Goal: Task Accomplishment & Management: Manage account settings

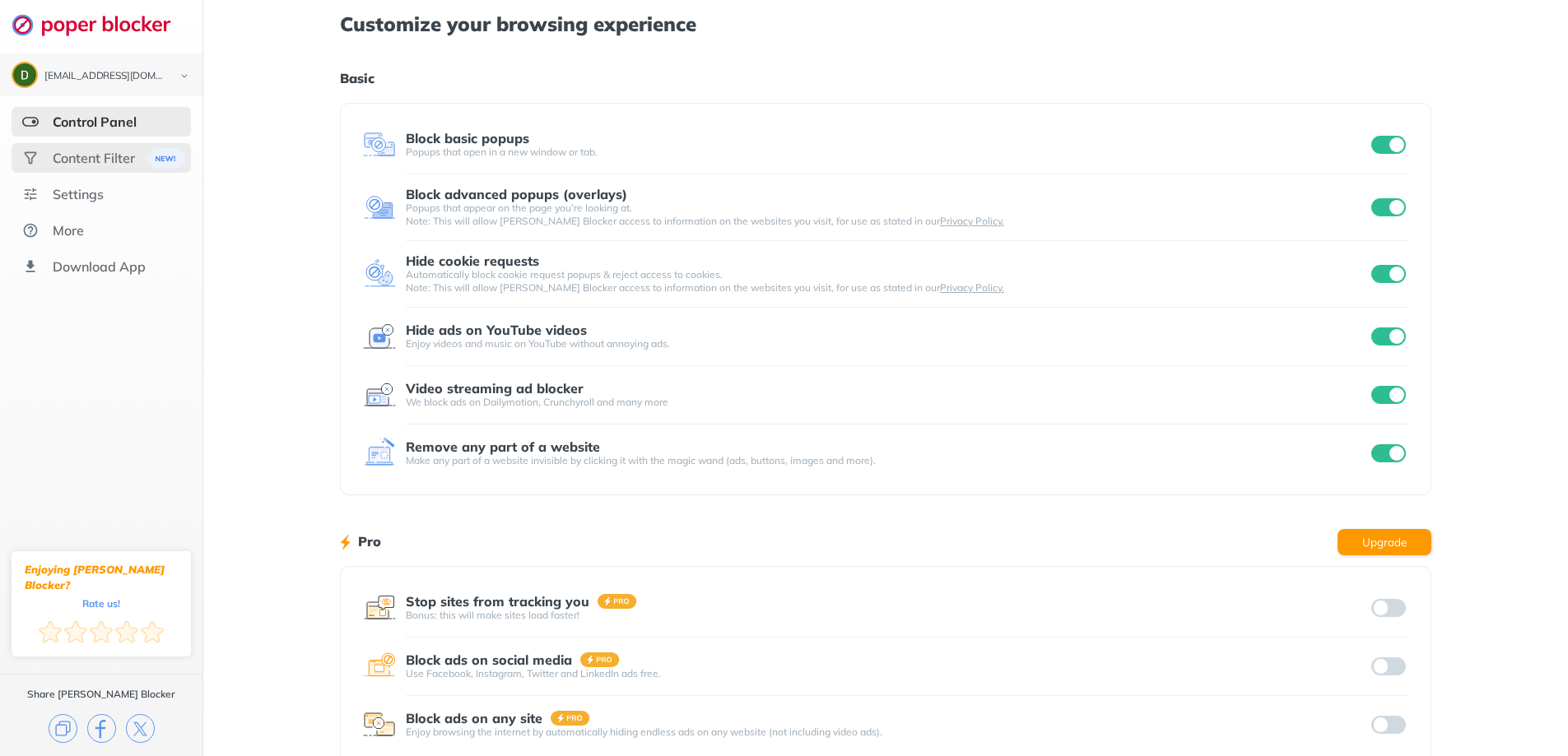
click at [107, 163] on div "Content Filter" at bounding box center [94, 158] width 83 height 16
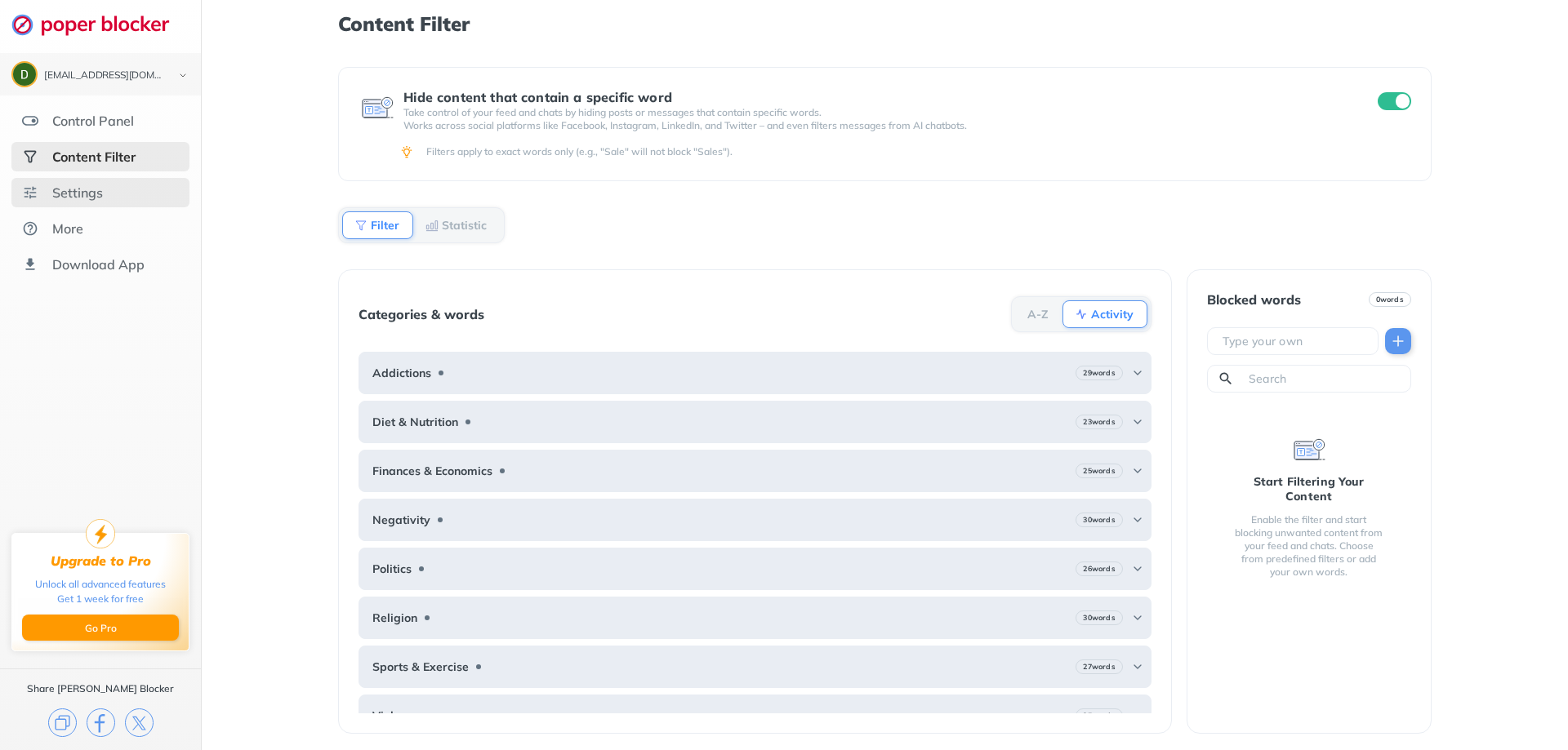
click at [143, 187] on div "Settings" at bounding box center [101, 192] width 178 height 29
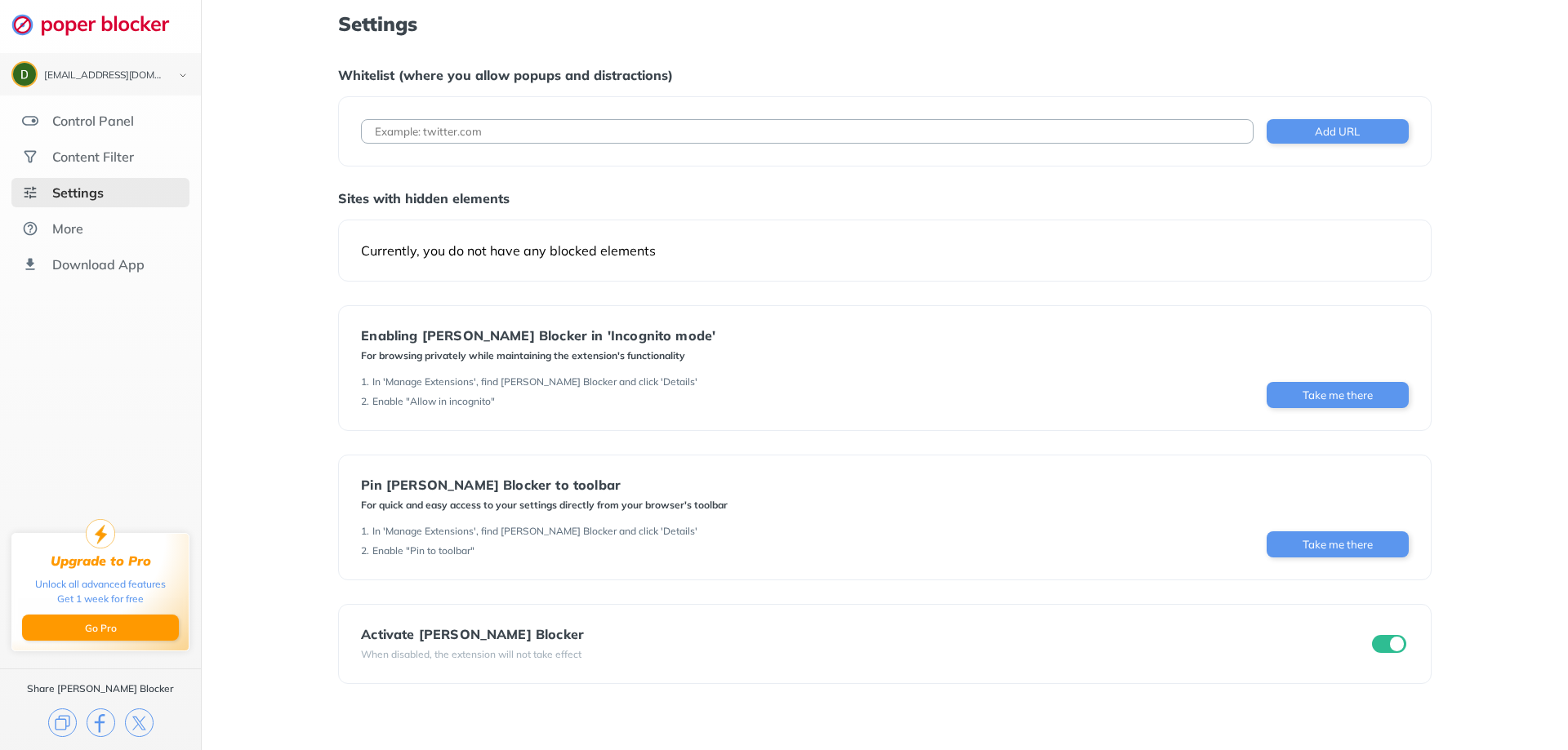
click at [492, 117] on div "Add URL" at bounding box center [885, 131] width 1093 height 70
click at [496, 135] on input at bounding box center [806, 132] width 892 height 25
type input "m"
drag, startPoint x: 500, startPoint y: 129, endPoint x: 325, endPoint y: 102, distance: 177.1
click at [327, 101] on div "Settings Whitelist (where you allow popups and distractions) amazon.com Add URL…" at bounding box center [885, 375] width 1367 height 750
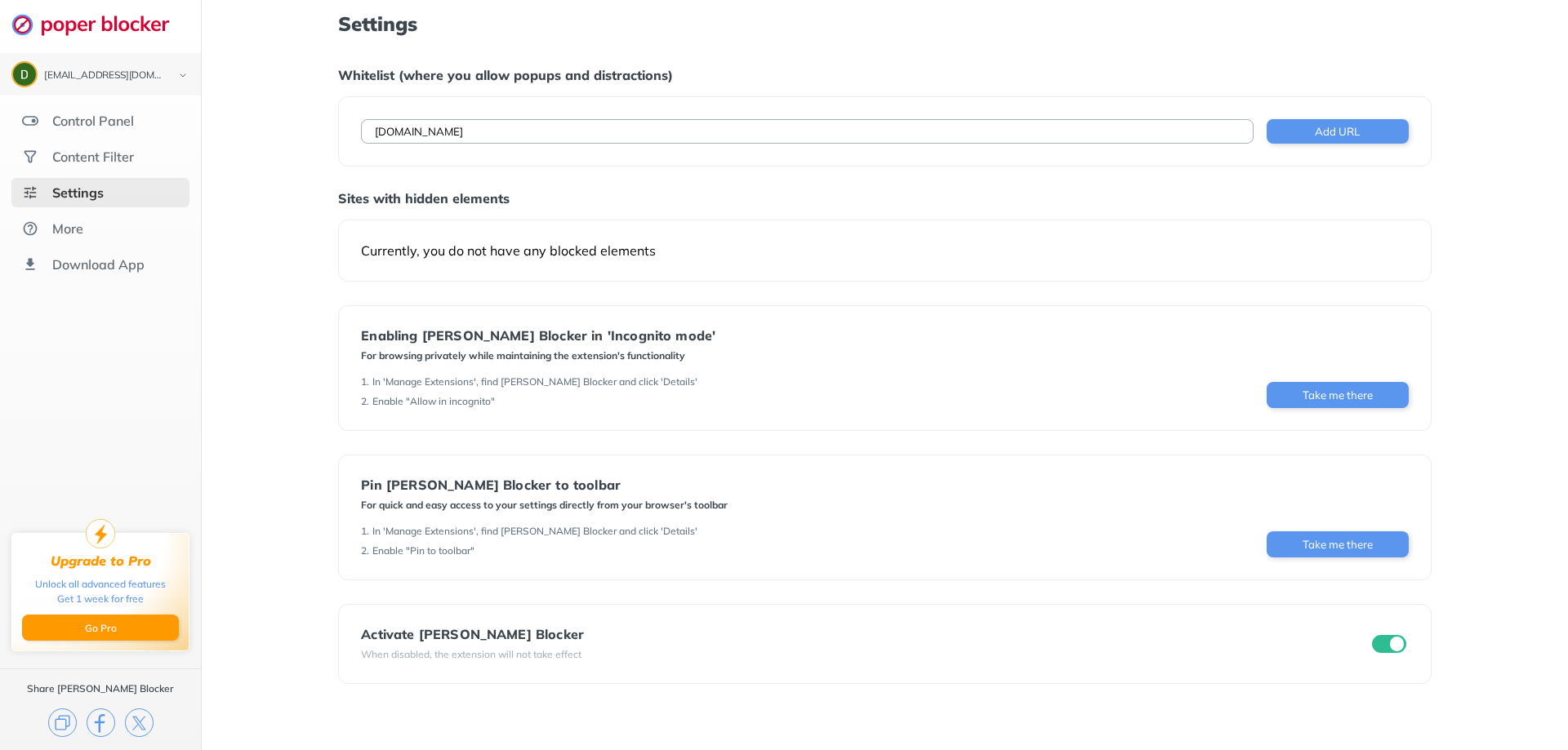
paste input "https://www.amazon.com/spr/"
type input "https://www.amazon.com/spr/"
click at [1368, 137] on button "Add URL" at bounding box center [1338, 132] width 143 height 25
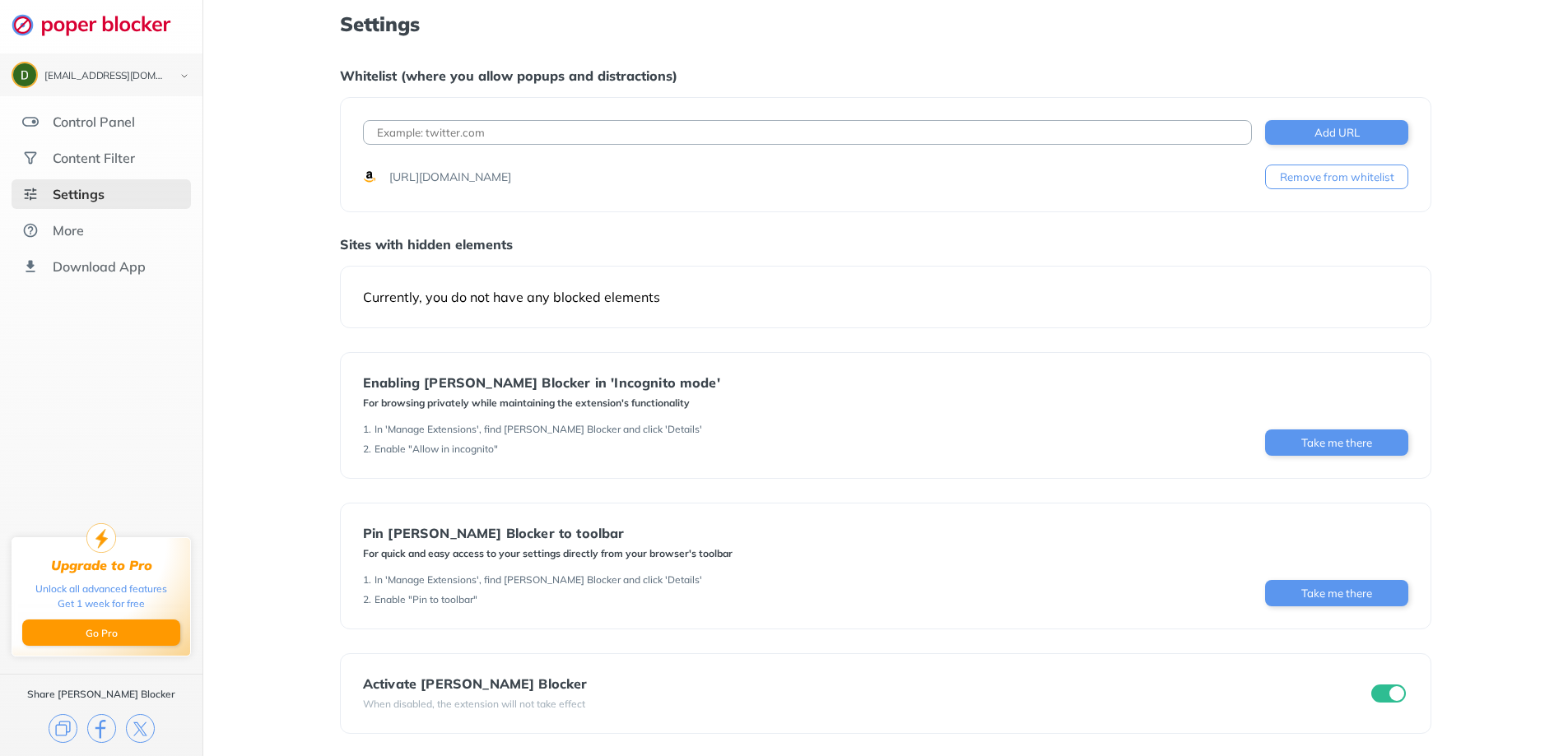
click at [1342, 183] on button "Remove from whitelist" at bounding box center [1337, 177] width 144 height 25
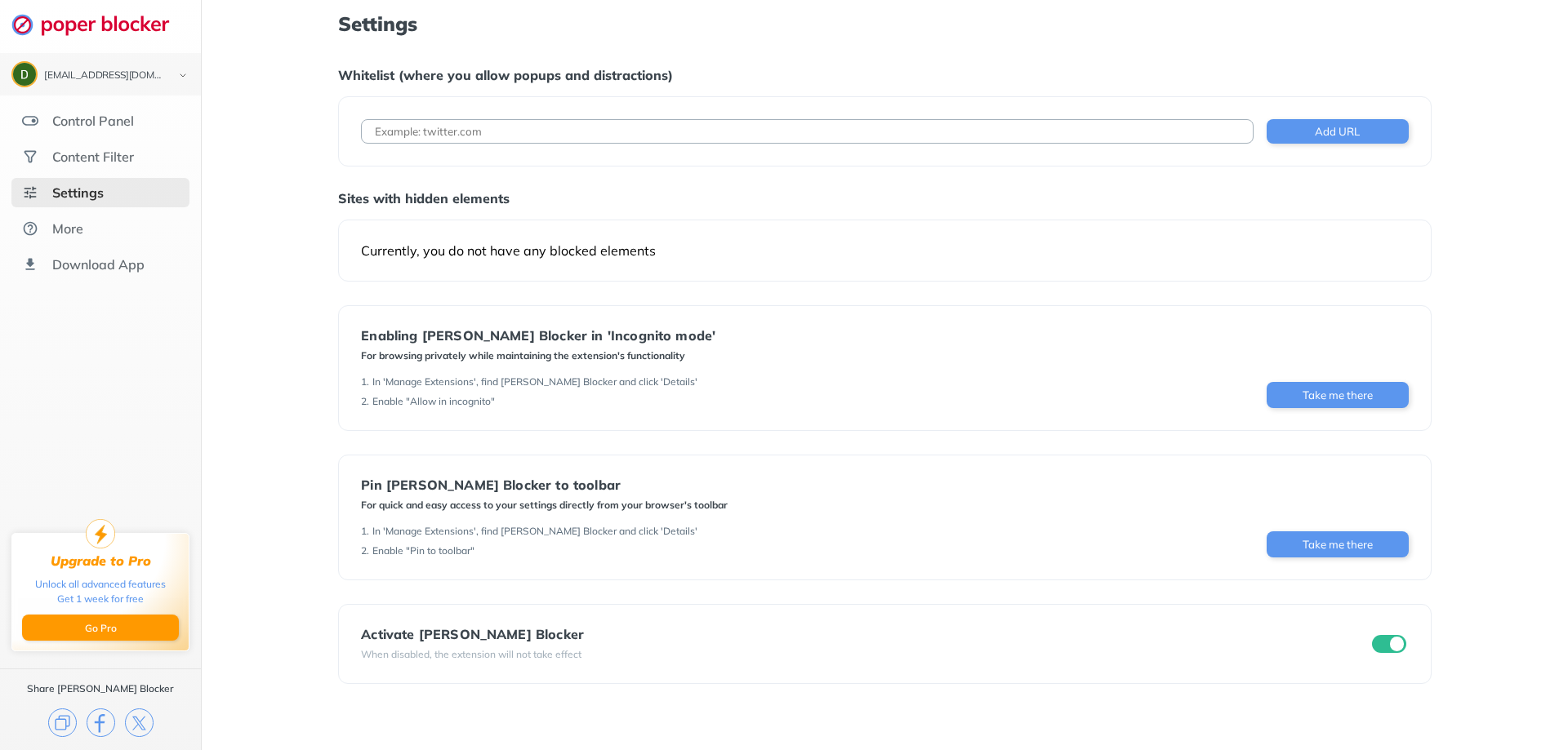
click at [461, 137] on input at bounding box center [806, 132] width 892 height 25
paste input "https://www.amazon.com/spr/"
type input "https://www.amazon.com/spr/*"
click at [1380, 135] on button "Add URL" at bounding box center [1338, 132] width 143 height 25
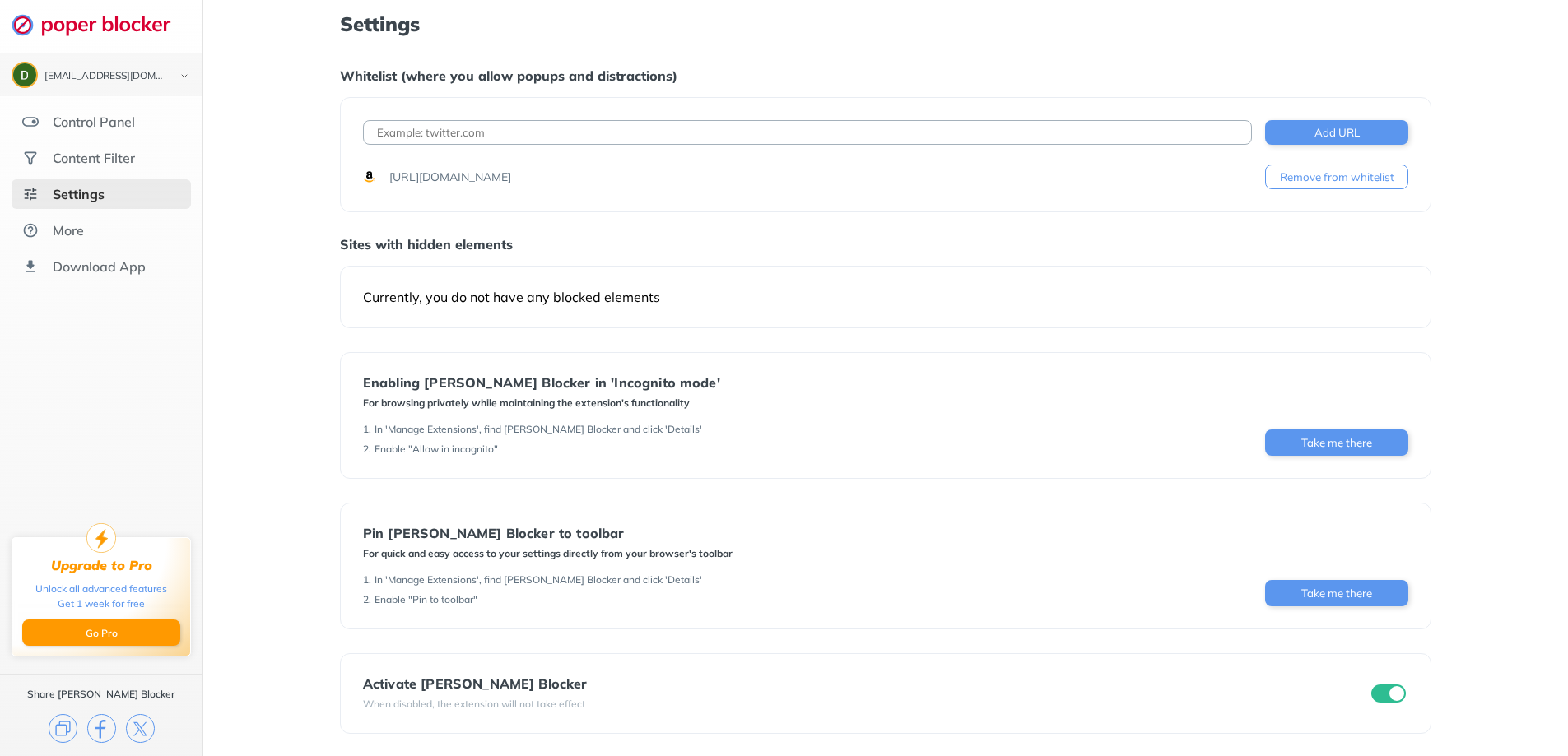
scroll to position [2, 0]
click at [1388, 698] on input "checkbox" at bounding box center [1388, 692] width 35 height 18
click at [1396, 694] on input "checkbox" at bounding box center [1388, 692] width 35 height 18
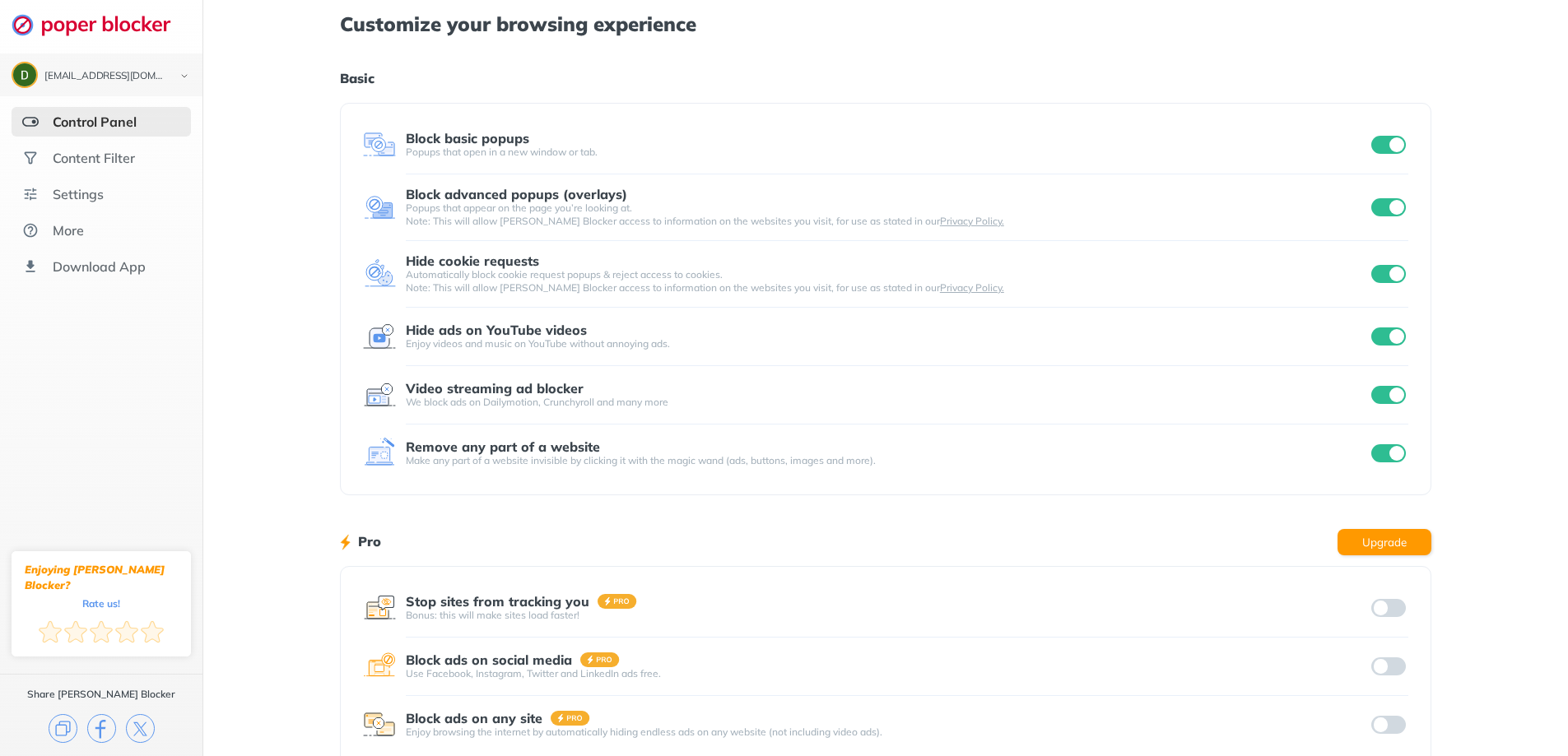
click at [1385, 339] on input "checkbox" at bounding box center [1388, 337] width 35 height 18
